Goal: Information Seeking & Learning: Check status

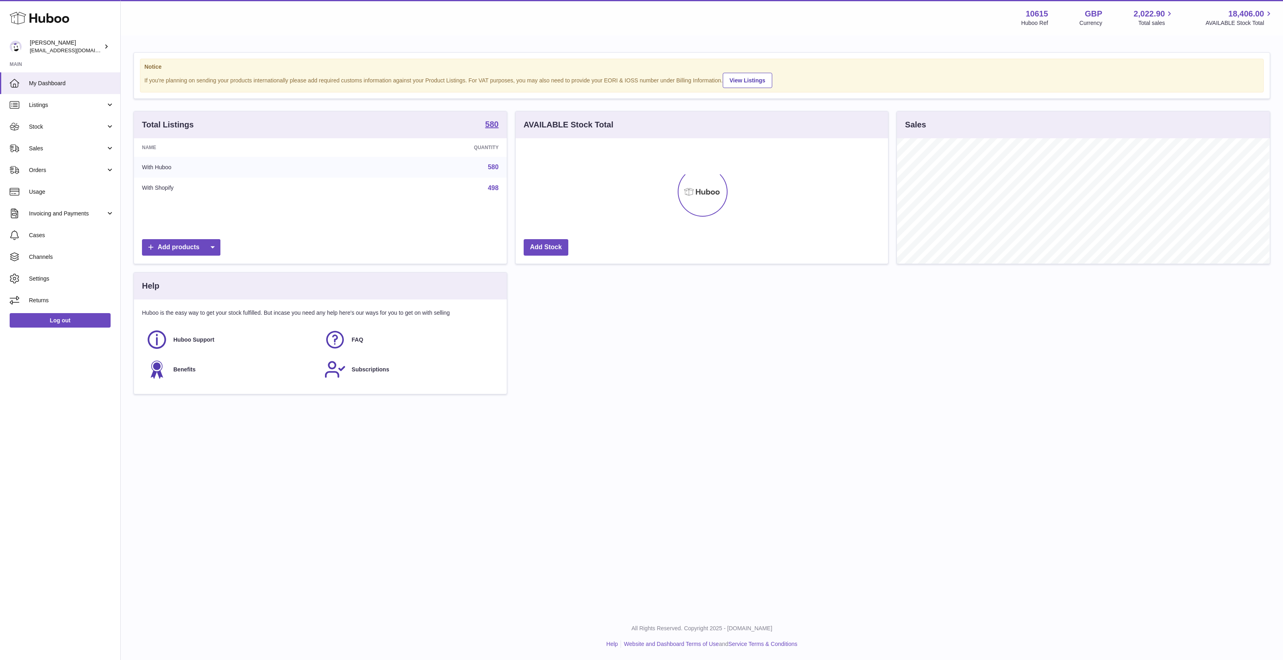
scroll to position [125, 372]
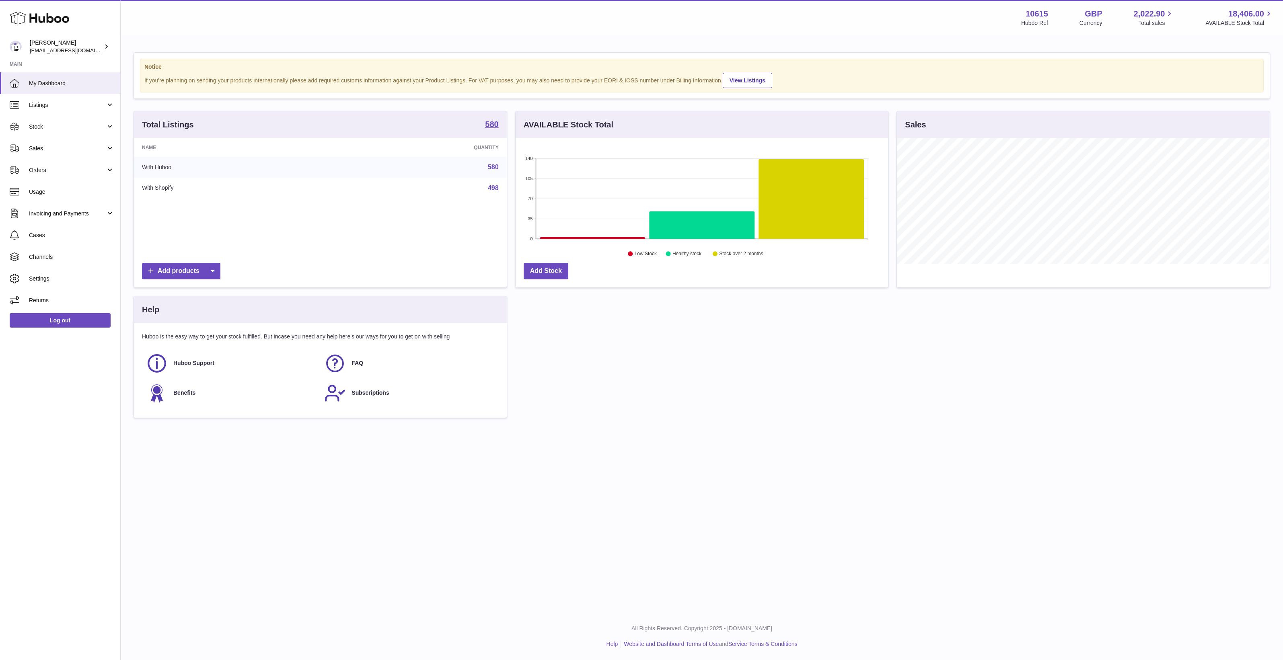
drag, startPoint x: 895, startPoint y: 428, endPoint x: 787, endPoint y: 395, distance: 113.1
click at [895, 428] on div "Notice If you're planning on sending your products internationally please add r…" at bounding box center [702, 239] width 1162 height 406
click at [60, 119] on link "Stock" at bounding box center [60, 127] width 120 height 22
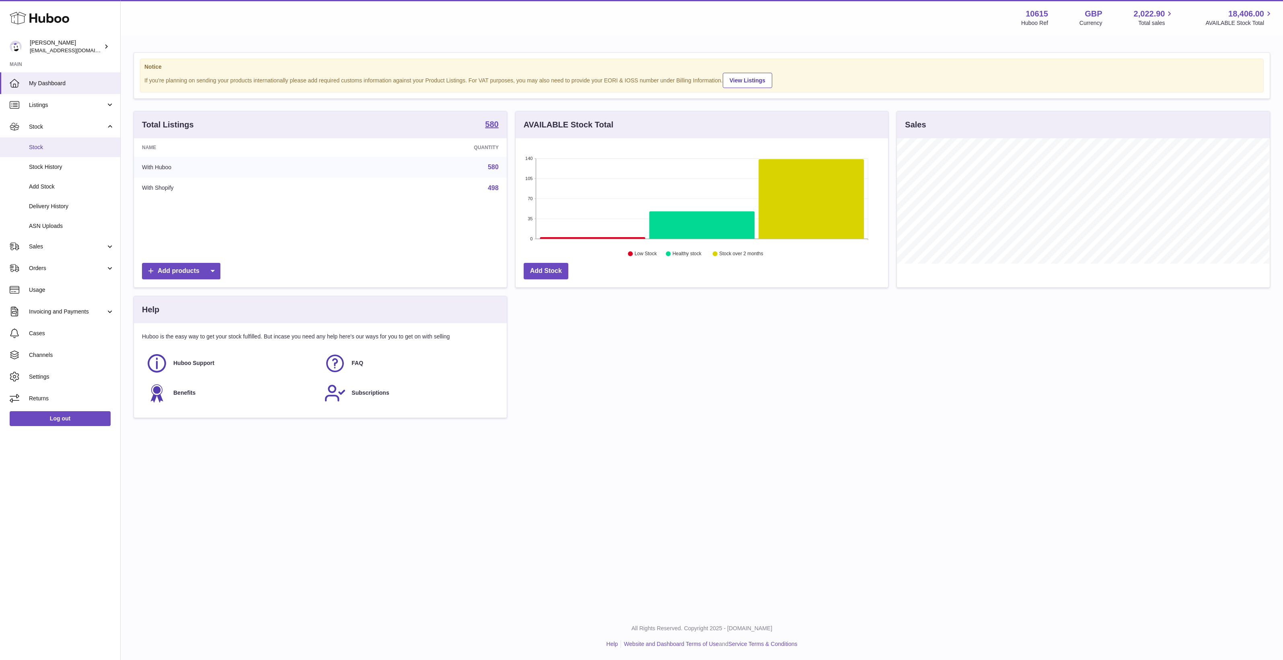
click at [54, 151] on span "Stock" at bounding box center [71, 148] width 85 height 8
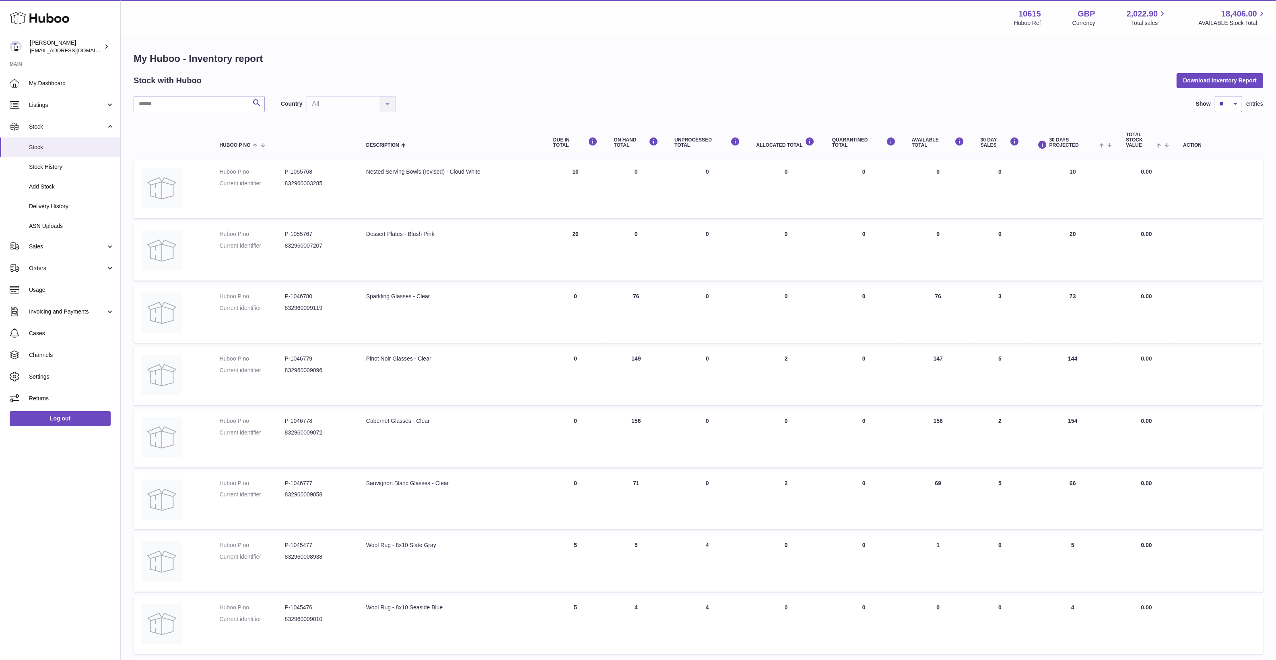
click at [680, 148] on div "UNPROCESSED Total" at bounding box center [707, 142] width 66 height 11
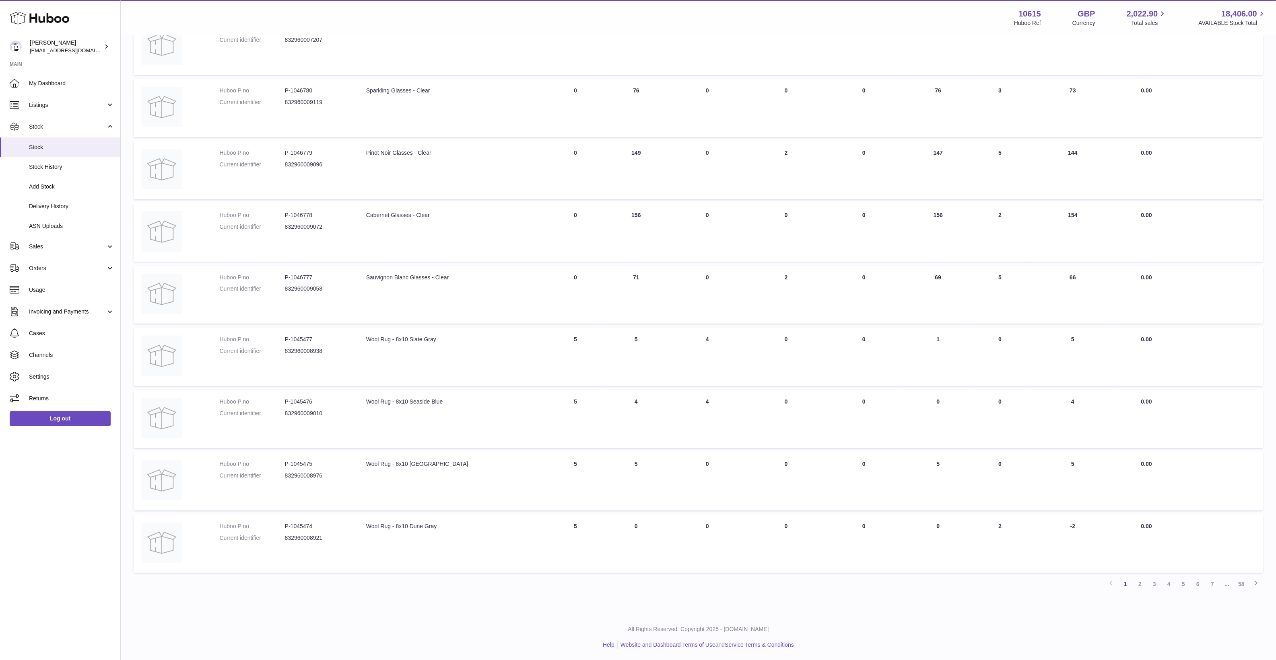
scroll to position [208, 0]
click at [708, 338] on td "UNPROCESSED Total 4" at bounding box center [707, 356] width 82 height 58
click at [358, 341] on td "Huboo P no P-1045477 Current identifier 832960008938" at bounding box center [284, 356] width 146 height 58
click at [311, 339] on dd "P-1045477" at bounding box center [317, 339] width 65 height 8
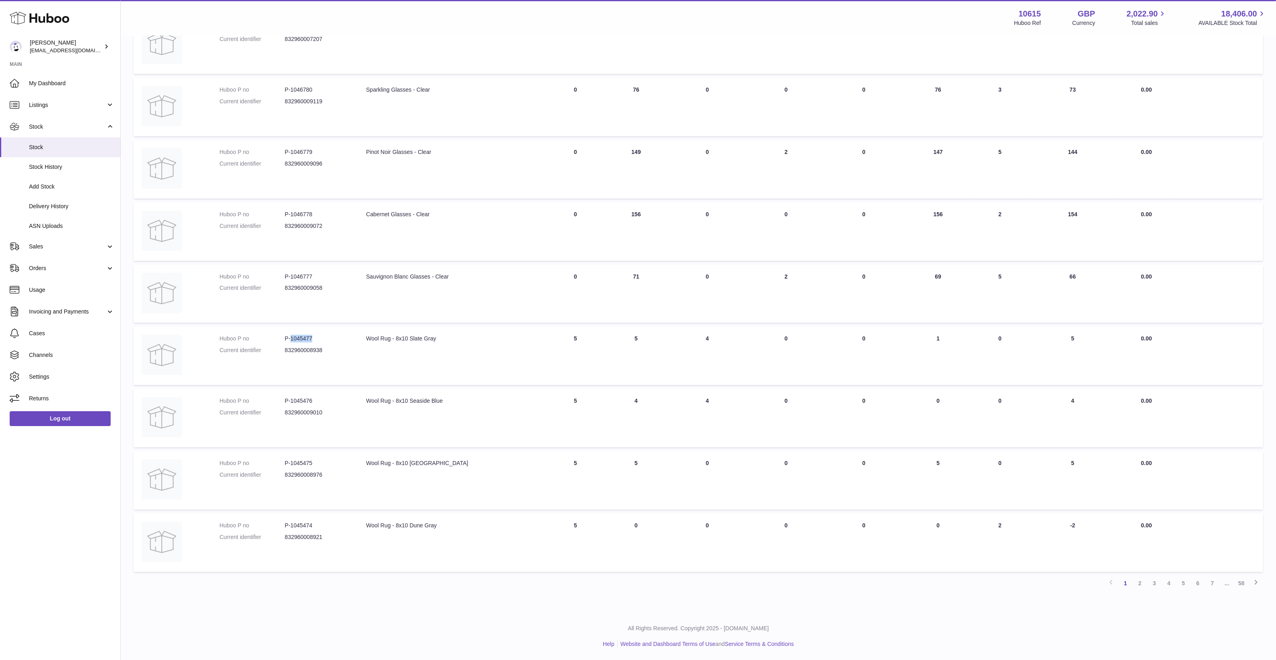
click at [311, 339] on dd "P-1045477" at bounding box center [317, 339] width 65 height 8
copy dd "1045477"
